Goal: Task Accomplishment & Management: Manage account settings

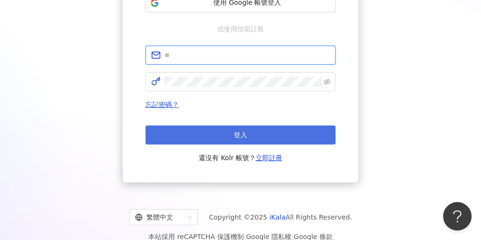
type input "**********"
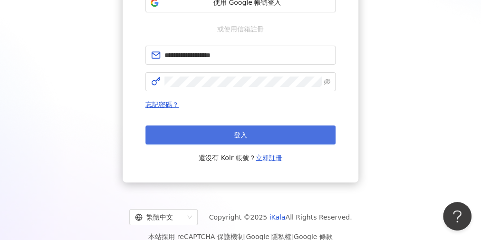
click at [237, 139] on button "登入" at bounding box center [240, 134] width 190 height 19
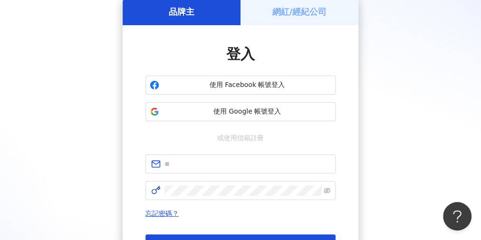
scroll to position [152, 0]
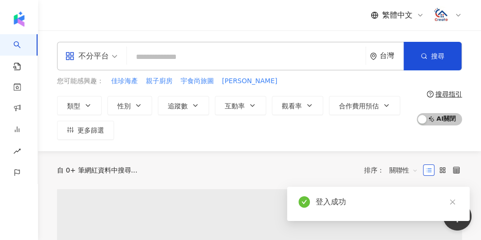
click at [456, 14] on icon at bounding box center [458, 15] width 4 height 2
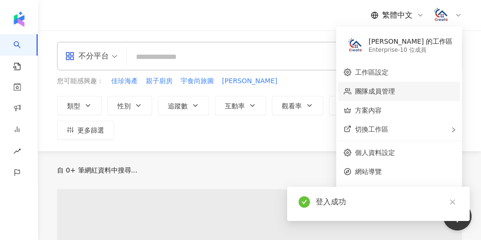
click at [395, 94] on link "團隊成員管理" at bounding box center [375, 91] width 40 height 8
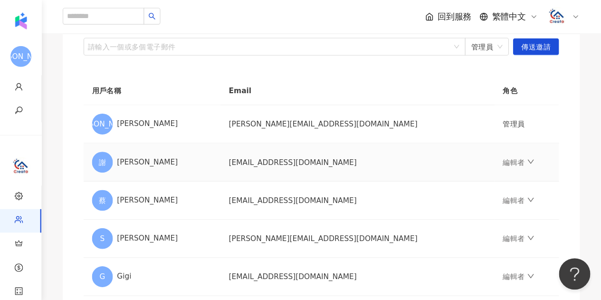
scroll to position [125, 0]
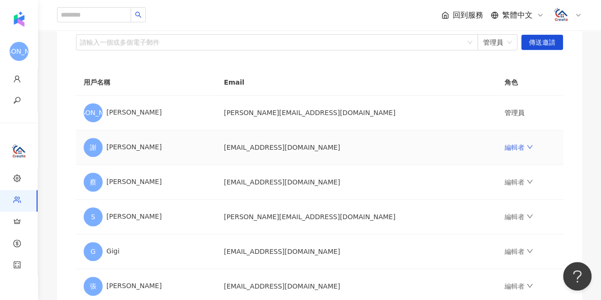
click at [480, 144] on icon "down" at bounding box center [529, 146] width 7 height 7
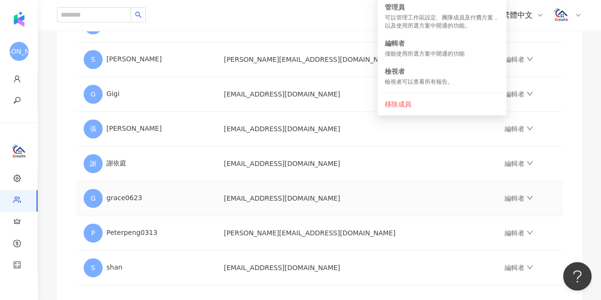
scroll to position [281, 0]
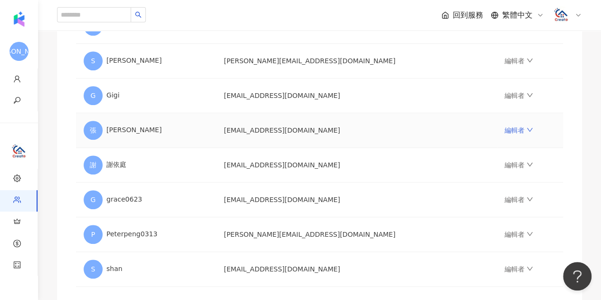
click at [480, 129] on link "編輯者" at bounding box center [518, 130] width 28 height 8
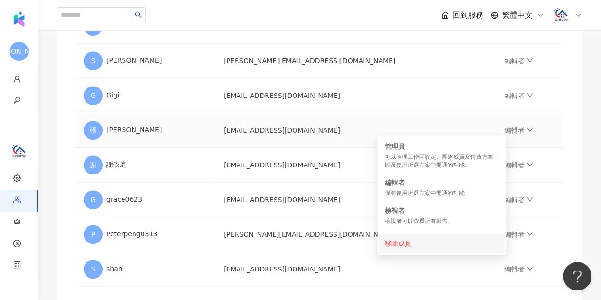
click at [402, 238] on div "移除成員" at bounding box center [442, 243] width 114 height 10
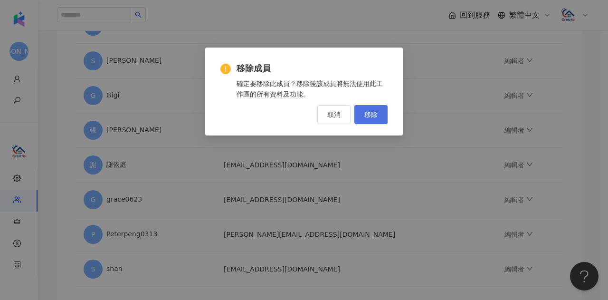
click at [376, 113] on span "移除" at bounding box center [370, 115] width 13 height 8
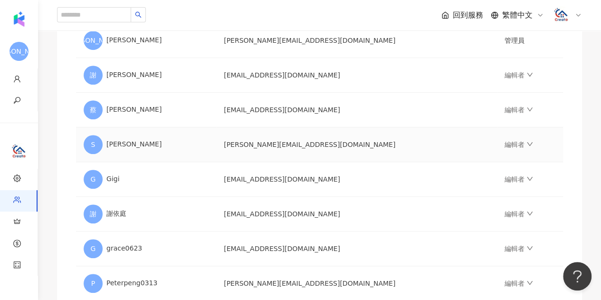
scroll to position [197, 0]
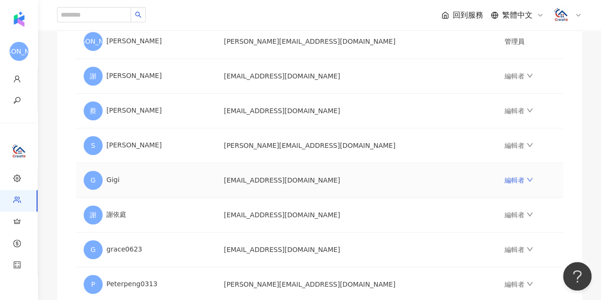
click at [480, 178] on icon "down" at bounding box center [529, 179] width 7 height 7
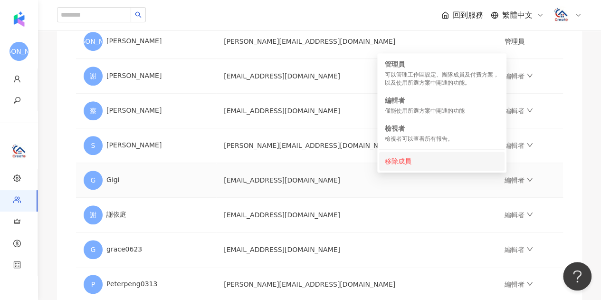
click at [436, 163] on div "移除成員" at bounding box center [442, 161] width 114 height 10
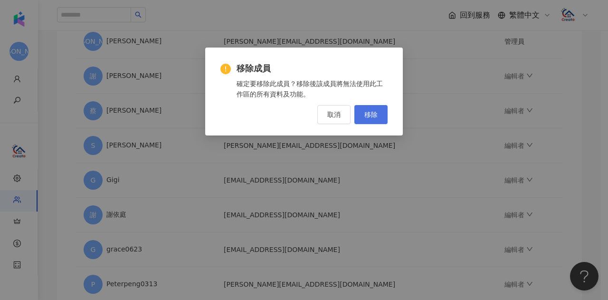
click at [370, 112] on span "移除" at bounding box center [370, 115] width 13 height 8
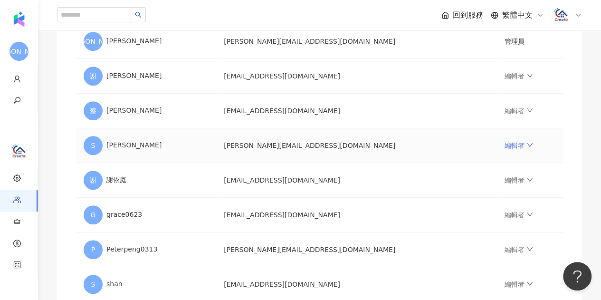
click at [480, 142] on link "編輯者" at bounding box center [518, 146] width 28 height 8
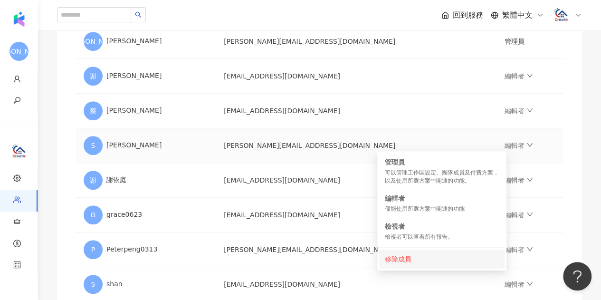
click at [405, 239] on div "移除成員" at bounding box center [442, 259] width 114 height 10
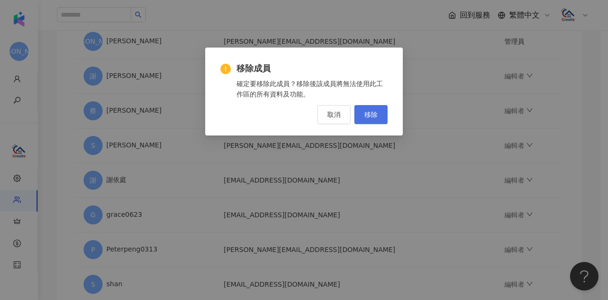
click at [373, 116] on span "移除" at bounding box center [370, 115] width 13 height 8
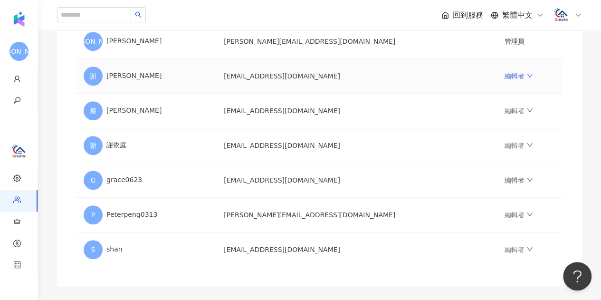
click at [480, 77] on icon "down" at bounding box center [529, 75] width 7 height 7
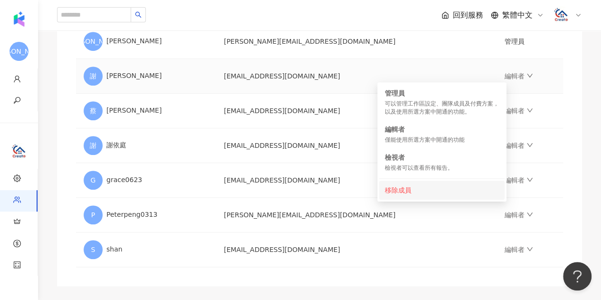
click at [396, 195] on li "移除成員" at bounding box center [441, 189] width 125 height 19
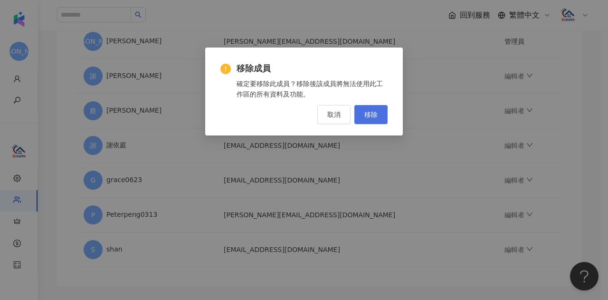
click at [377, 116] on span "移除" at bounding box center [370, 115] width 13 height 8
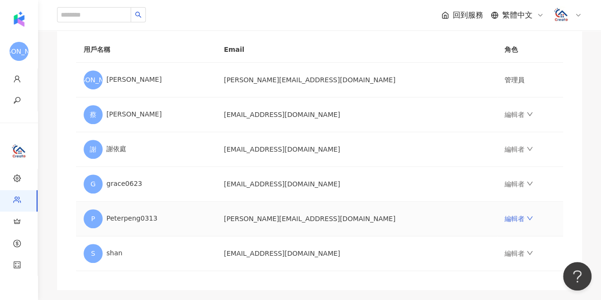
scroll to position [158, 0]
click at [480, 217] on link "編輯者" at bounding box center [518, 219] width 28 height 8
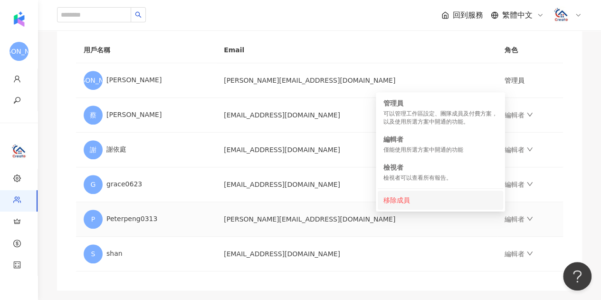
click at [457, 193] on li "移除成員" at bounding box center [439, 199] width 125 height 19
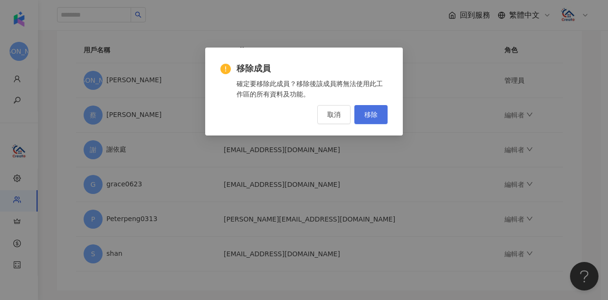
click at [376, 111] on span "移除" at bounding box center [370, 115] width 13 height 8
